Goal: Task Accomplishment & Management: Use online tool/utility

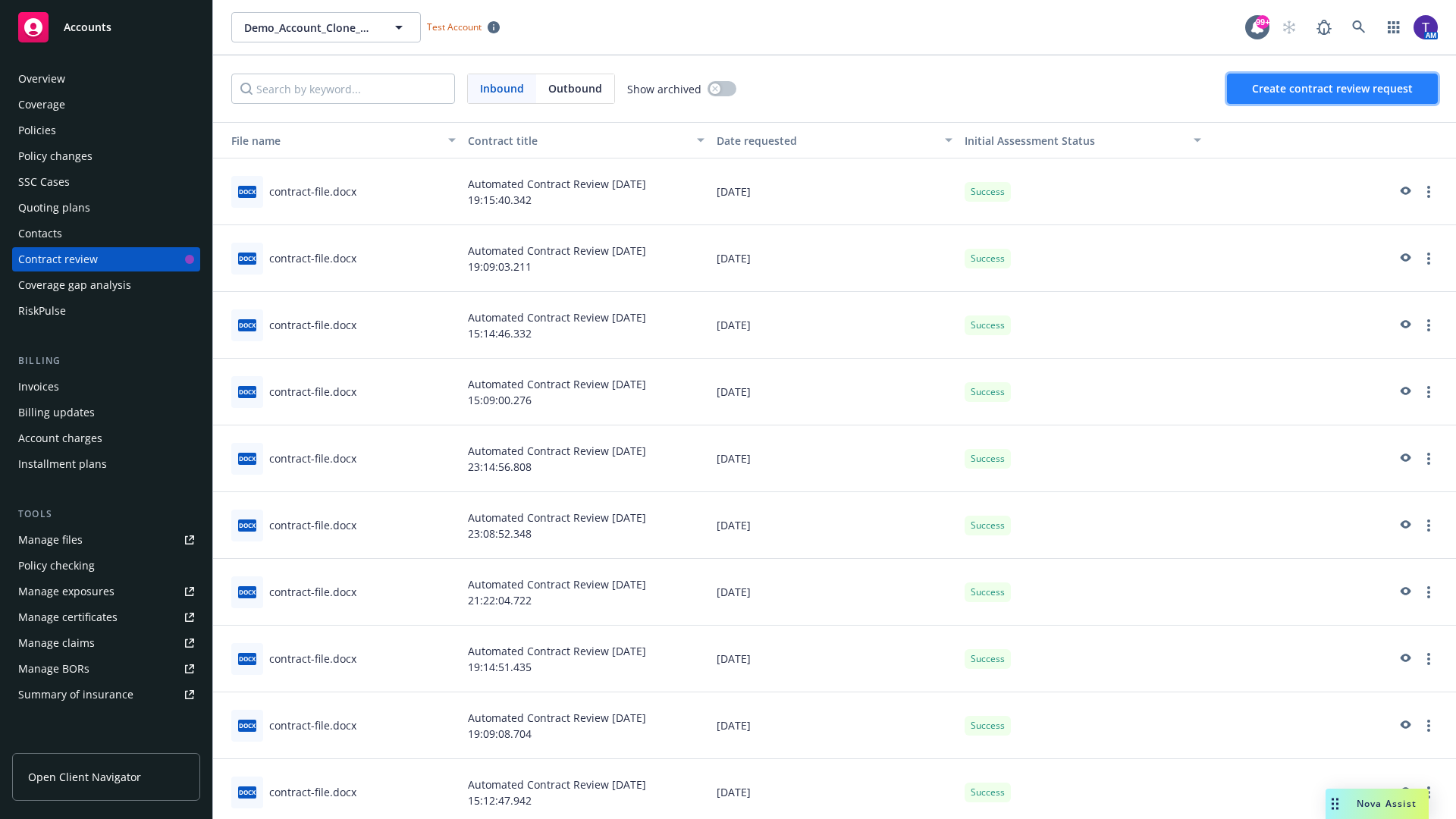
click at [1333, 89] on span "Create contract review request" at bounding box center [1332, 88] width 161 height 14
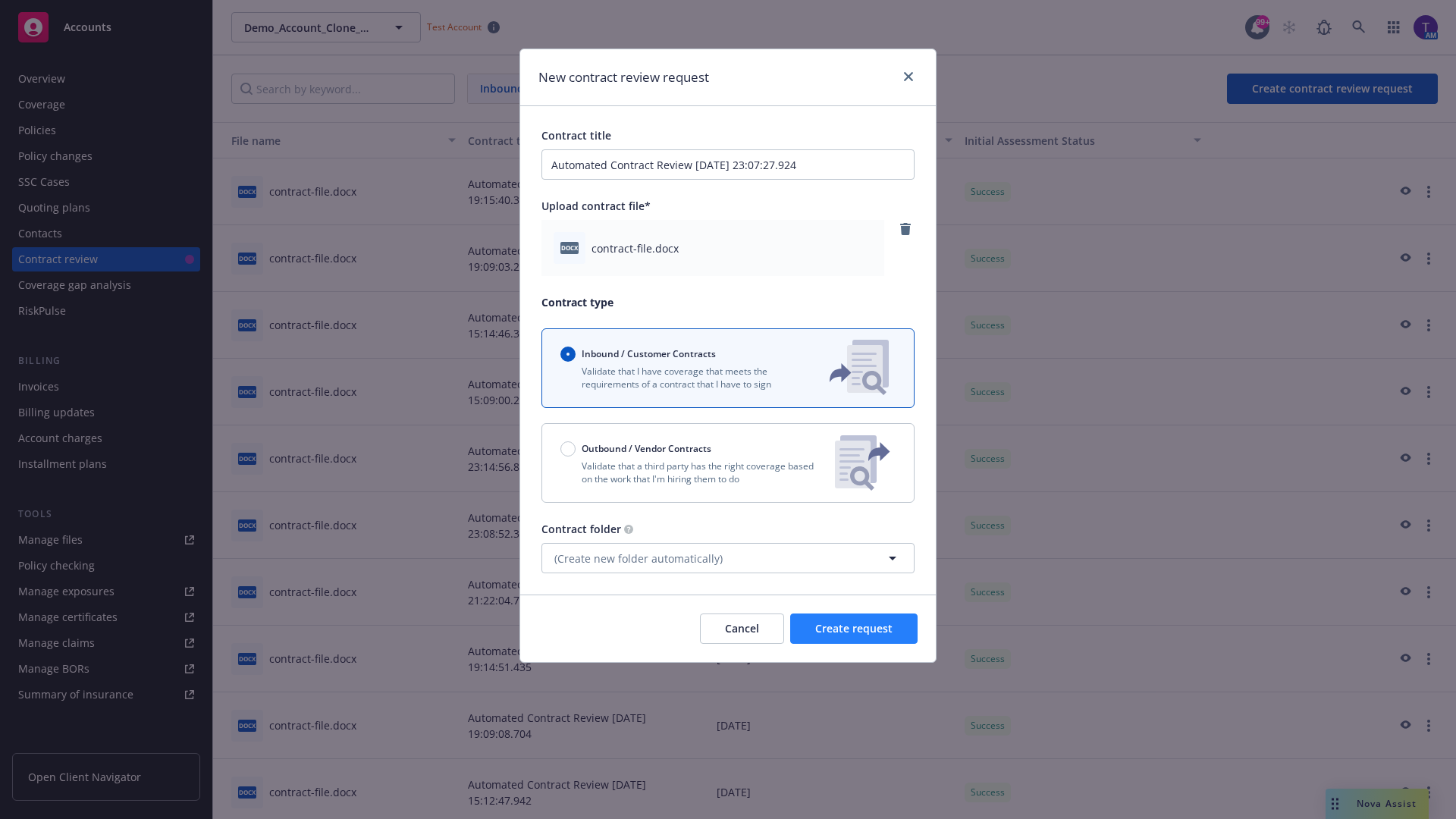
type input "Automated Contract Review [DATE] 23:07:27.924"
click at [854, 629] on span "Create request" at bounding box center [853, 629] width 77 height 14
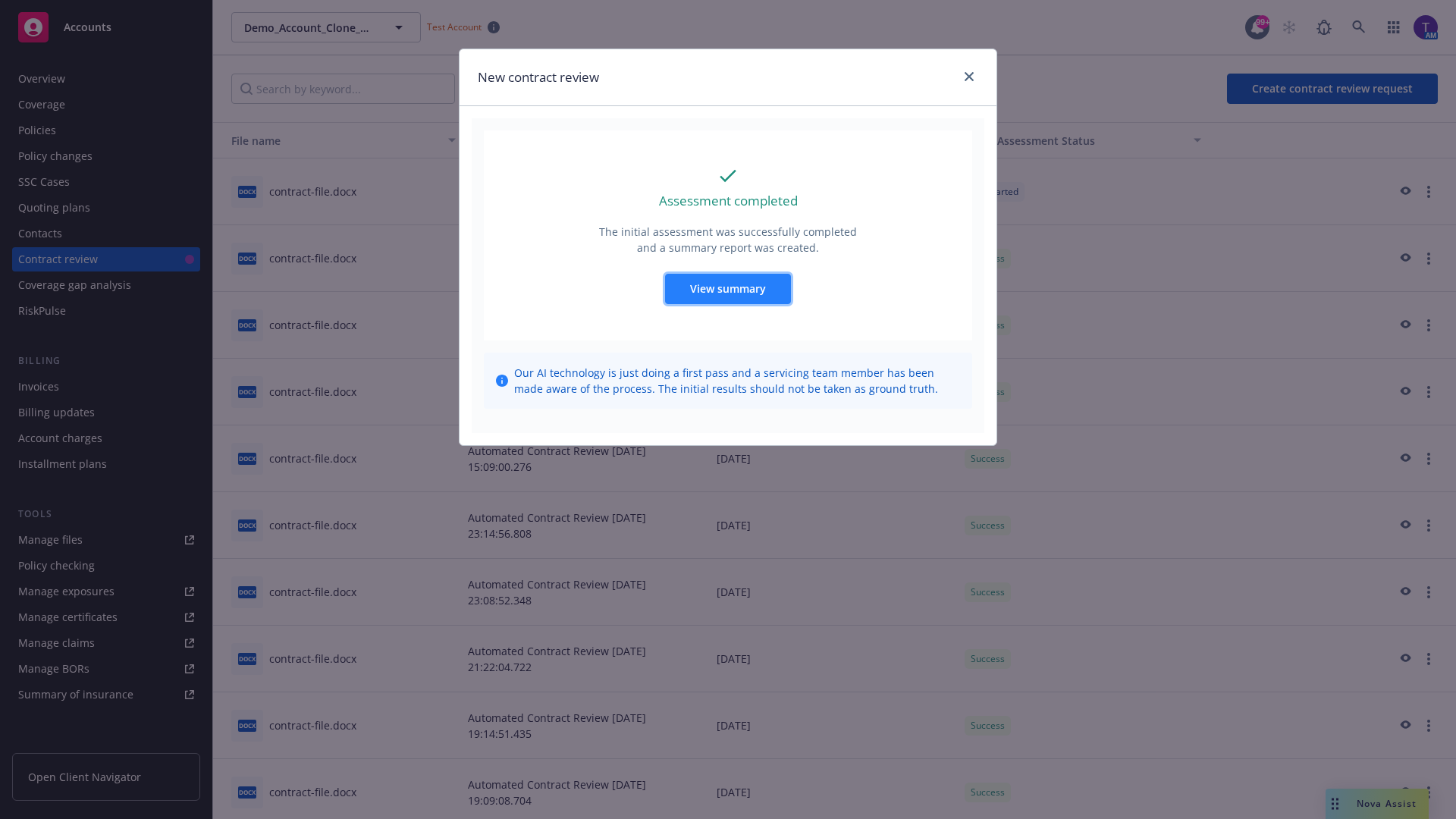
click at [727, 288] on span "View summary" at bounding box center [728, 289] width 76 height 14
